Goal: Task Accomplishment & Management: Use online tool/utility

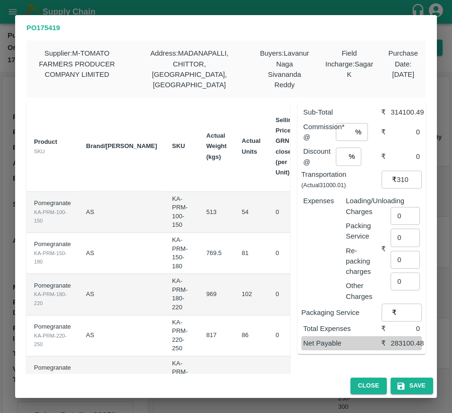
scroll to position [0, 111]
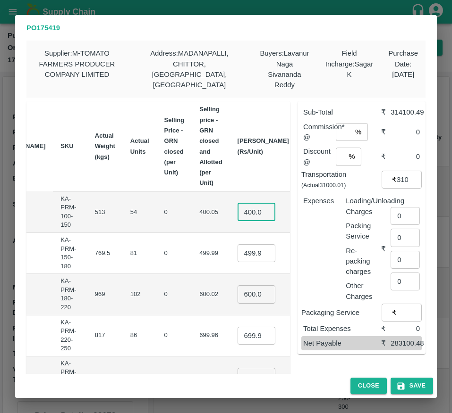
click at [237, 208] on input "400.045" at bounding box center [256, 212] width 38 height 18
type input "700"
click at [237, 244] on input "499.985" at bounding box center [256, 253] width 38 height 18
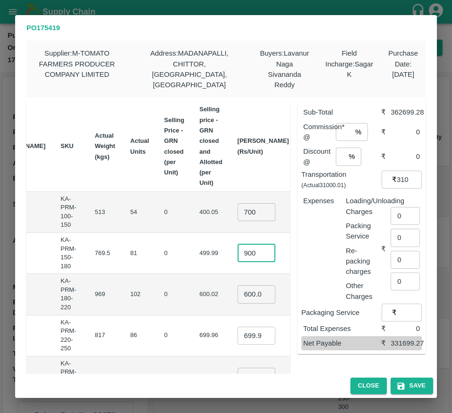
type input "900"
click at [237, 286] on input "600.02" at bounding box center [256, 295] width 38 height 18
type input "1000"
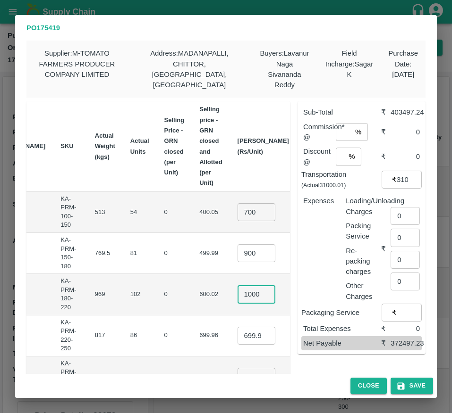
scroll to position [0, 0]
click at [237, 327] on input "699.96" at bounding box center [256, 336] width 38 height 18
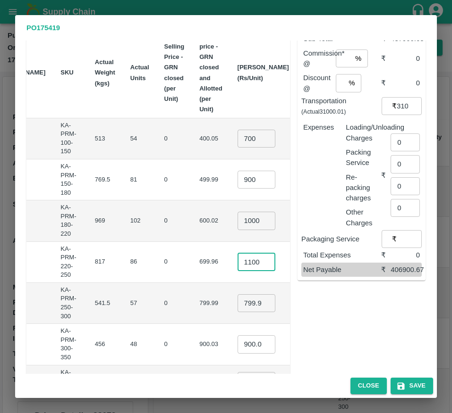
scroll to position [75, 0]
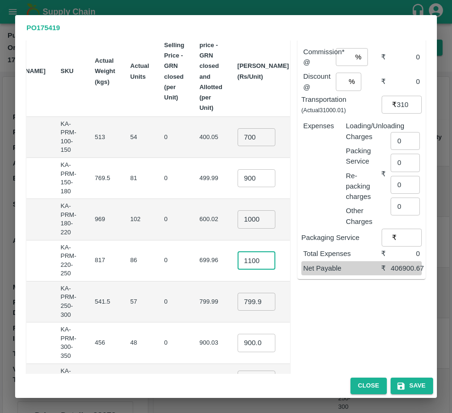
type input "1100"
click at [237, 298] on input "799.9949999999999" at bounding box center [256, 302] width 38 height 18
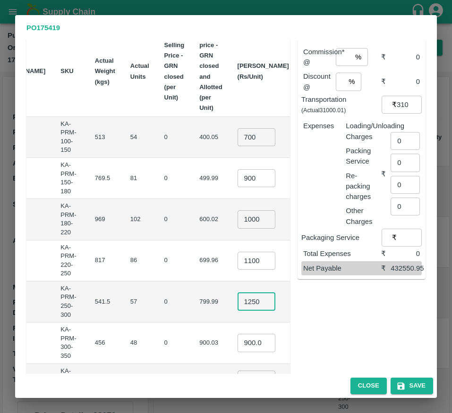
type input "1250"
click at [237, 335] on input "900.03" at bounding box center [256, 343] width 38 height 18
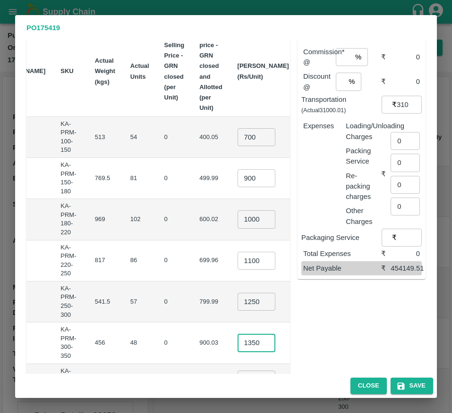
type input "1350"
click at [296, 326] on td "₹64800" at bounding box center [318, 343] width 44 height 41
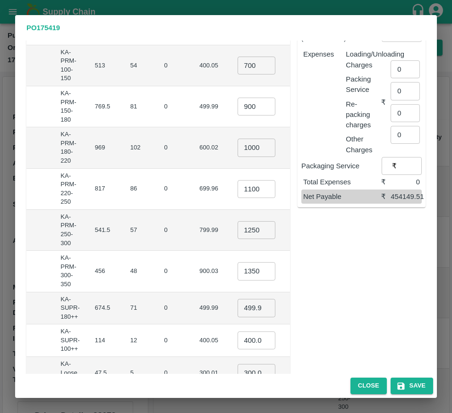
scroll to position [147, 0]
click at [237, 299] on input "499.98500000000007" at bounding box center [256, 308] width 38 height 18
type input "625"
click at [237, 331] on input "400.045" at bounding box center [256, 340] width 38 height 18
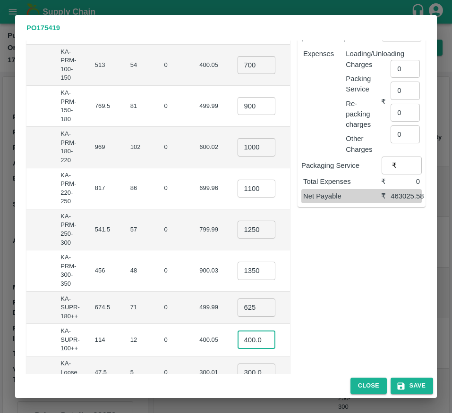
click at [237, 331] on input "400.045" at bounding box center [256, 340] width 38 height 18
type input "500"
click at [237, 366] on input "300.01" at bounding box center [256, 373] width 38 height 18
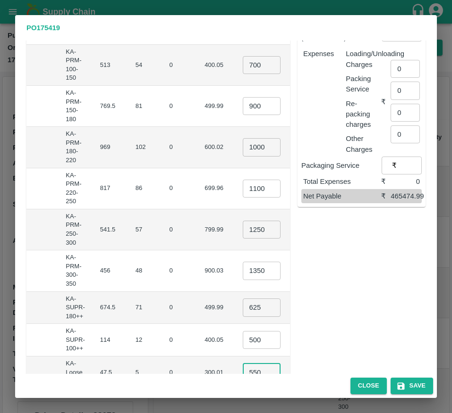
type input "550"
click at [326, 320] on div "Sub-Total ₹ 496475 Commission* @ % ​ ₹ 0 Discount @ % ​ ₹ 0 Transportation (Act…" at bounding box center [357, 176] width 135 height 459
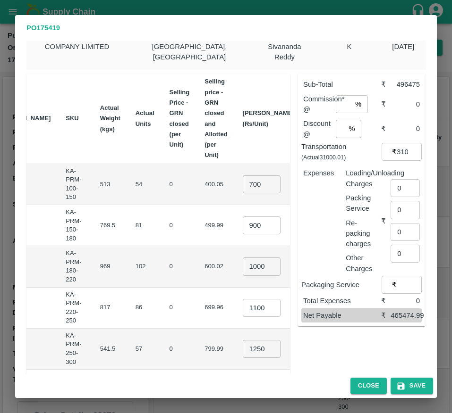
scroll to position [27, 0]
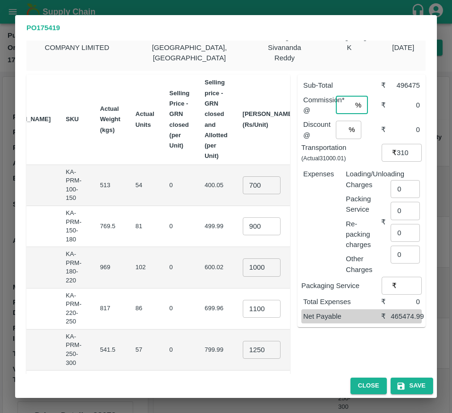
click at [336, 96] on input "number" at bounding box center [344, 105] width 16 height 18
type input "6"
click at [336, 122] on input "number" at bounding box center [340, 130] width 9 height 18
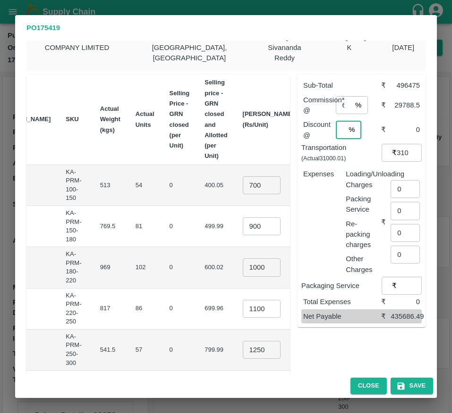
scroll to position [0, 2]
type input "0"
click at [400, 144] on input "31000.010000000002" at bounding box center [408, 153] width 25 height 18
type input "32000.010000000002"
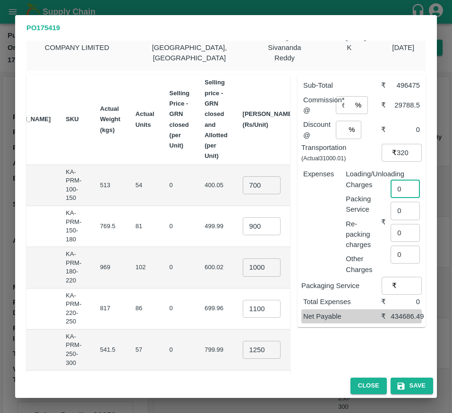
click at [402, 184] on input "0" at bounding box center [404, 189] width 29 height 18
type input "2"
click at [400, 175] on input "number" at bounding box center [407, 184] width 34 height 18
type input "2064"
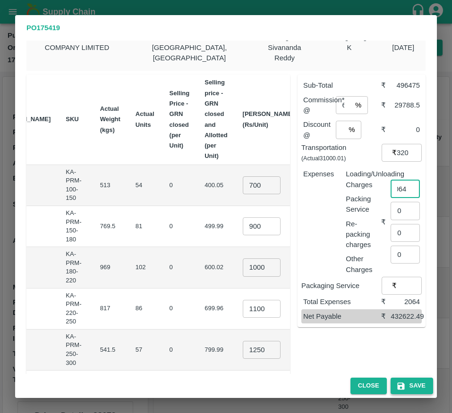
scroll to position [0, 0]
click at [416, 387] on button "Save" at bounding box center [411, 386] width 42 height 17
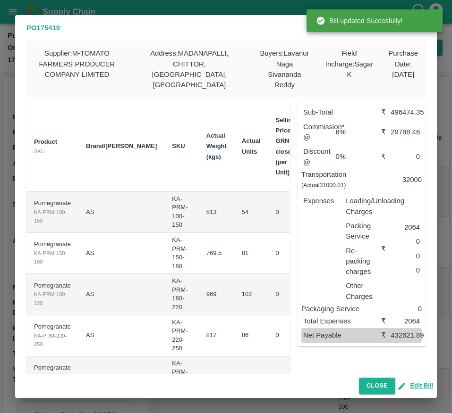
scroll to position [0, 107]
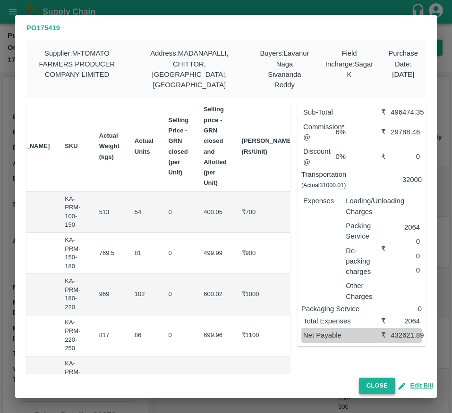
click at [370, 392] on button "Close" at bounding box center [377, 386] width 36 height 17
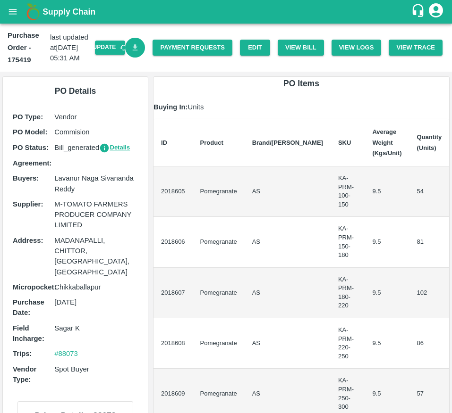
click at [137, 51] on icon "Download Bill" at bounding box center [135, 47] width 9 height 9
